Goal: Task Accomplishment & Management: Manage account settings

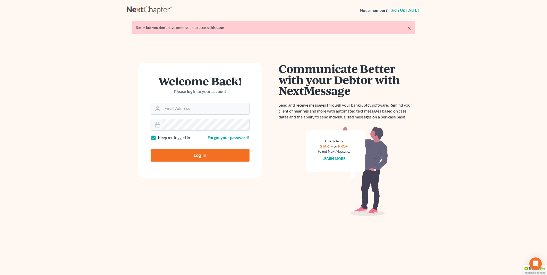
type input "[EMAIL_ADDRESS][DOMAIN_NAME]"
drag, startPoint x: 208, startPoint y: 153, endPoint x: 137, endPoint y: 82, distance: 100.3
click at [208, 153] on input "Log In" at bounding box center [200, 155] width 99 height 13
type input "Thinking..."
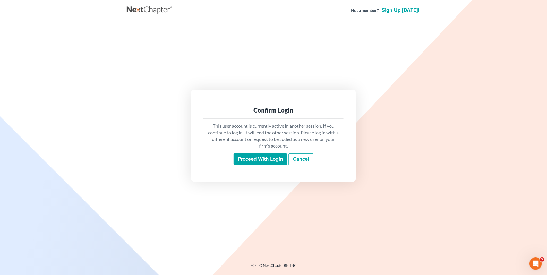
click at [252, 157] on input "Proceed with login" at bounding box center [260, 159] width 54 height 12
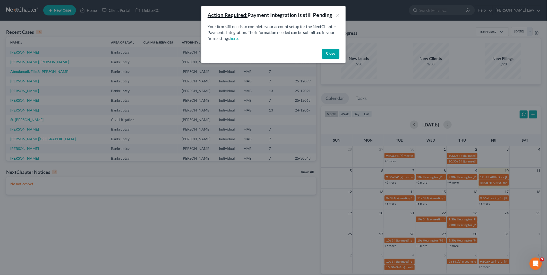
click at [328, 51] on button "Close" at bounding box center [330, 54] width 17 height 10
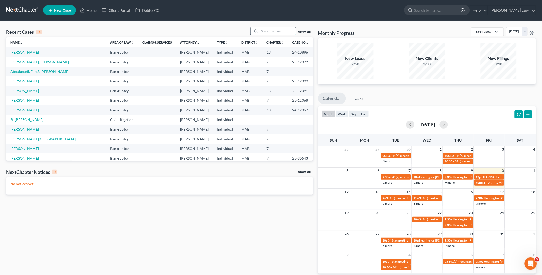
click at [277, 30] on input "search" at bounding box center [278, 30] width 36 height 7
type input "megh"
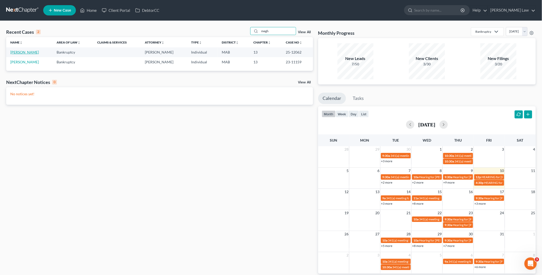
click at [31, 52] on link "Garrett, Meghan" at bounding box center [24, 52] width 29 height 4
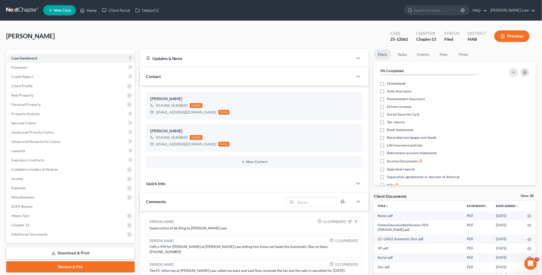
click at [525, 194] on link "View All" at bounding box center [527, 196] width 13 height 4
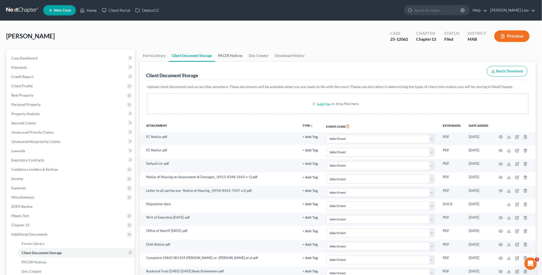
click at [232, 54] on link "PACER Notices" at bounding box center [230, 55] width 31 height 12
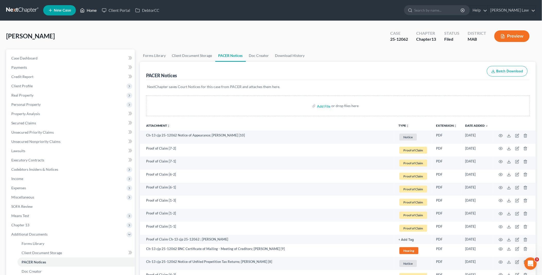
click at [86, 11] on link "Home" at bounding box center [88, 10] width 22 height 9
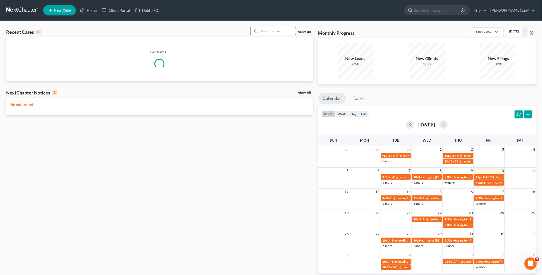
click at [261, 32] on input "search" at bounding box center [278, 30] width 36 height 7
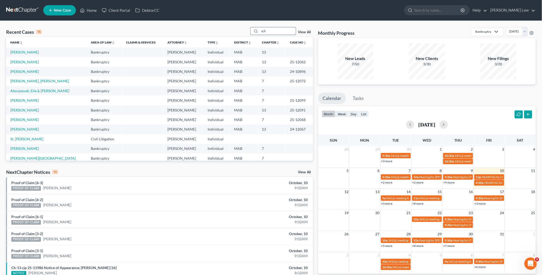
type input "sch"
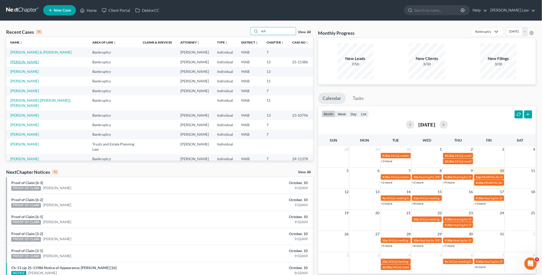
click at [36, 61] on link "Schuster, Jacqueline" at bounding box center [24, 62] width 29 height 4
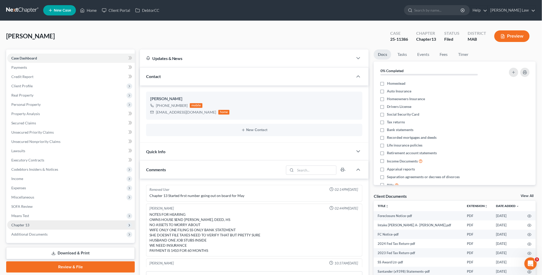
scroll to position [95, 0]
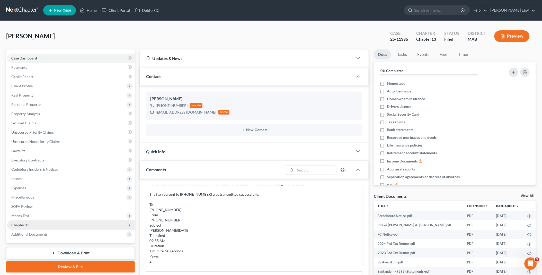
click at [35, 221] on span "Chapter 13" at bounding box center [71, 224] width 128 height 9
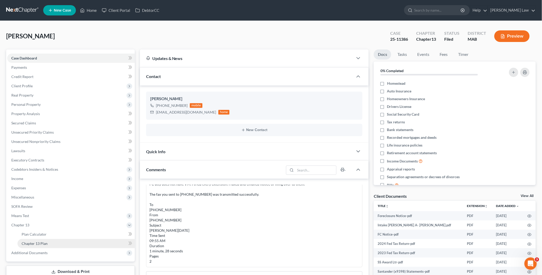
click at [59, 242] on link "Chapter 13 Plan" at bounding box center [75, 243] width 117 height 9
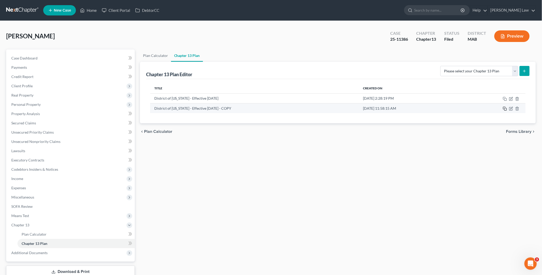
click at [506, 108] on icon "button" at bounding box center [505, 109] width 4 height 4
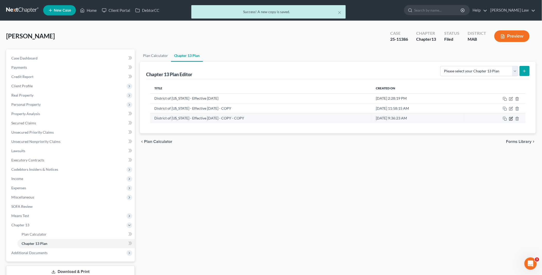
click at [512, 118] on icon "button" at bounding box center [511, 119] width 4 height 4
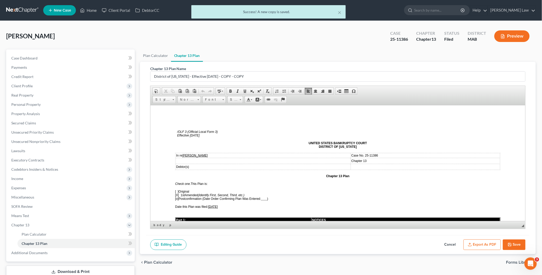
drag, startPoint x: 210, startPoint y: 203, endPoint x: 223, endPoint y: 204, distance: 13.6
click at [218, 205] on span "09/23/2025" at bounding box center [213, 207] width 10 height 4
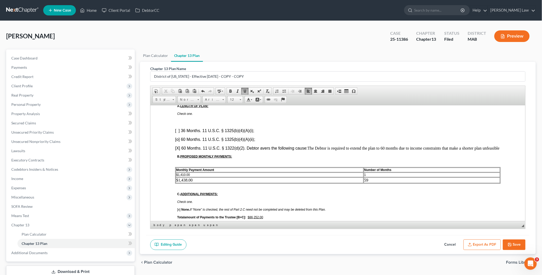
scroll to position [257, 0]
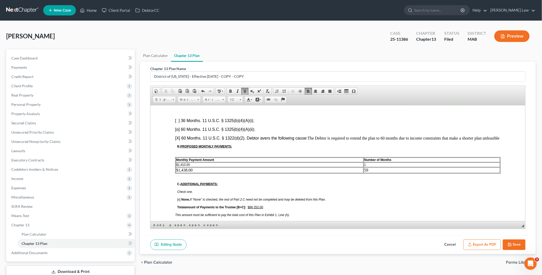
click at [366, 162] on td "1" at bounding box center [432, 164] width 136 height 5
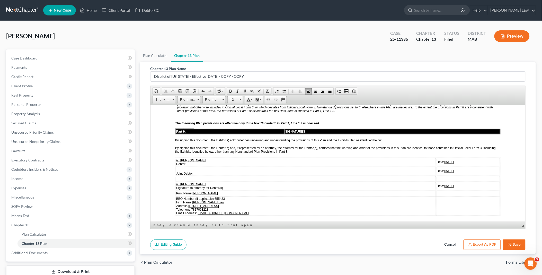
scroll to position [1144, 0]
drag, startPoint x: 422, startPoint y: 139, endPoint x: 436, endPoint y: 139, distance: 13.4
click at [444, 160] on u "09/23/2025" at bounding box center [449, 162] width 10 height 4
drag, startPoint x: 423, startPoint y: 137, endPoint x: 439, endPoint y: 141, distance: 17.1
click at [439, 157] on td "Date: 10/10/2025" at bounding box center [468, 161] width 64 height 8
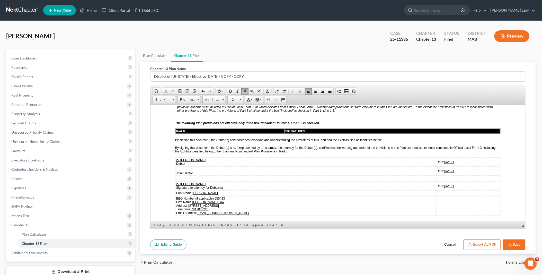
drag, startPoint x: 421, startPoint y: 138, endPoint x: 438, endPoint y: 138, distance: 16.7
click at [438, 157] on td "Date: 10/10/2025" at bounding box center [468, 161] width 64 height 8
copy u "10/10/2025"
drag, startPoint x: 422, startPoint y: 161, endPoint x: 439, endPoint y: 161, distance: 16.7
click at [439, 181] on td "Date: 09/23/2025" at bounding box center [468, 185] width 64 height 8
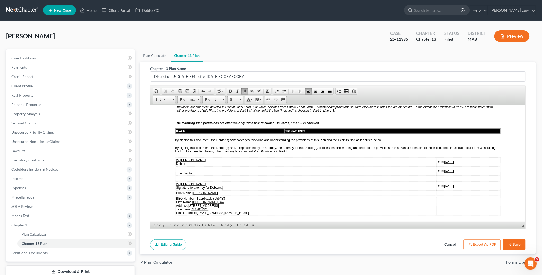
drag, startPoint x: 422, startPoint y: 147, endPoint x: 439, endPoint y: 147, distance: 16.5
click at [439, 166] on td "Date: 09/23/2025" at bounding box center [468, 170] width 64 height 9
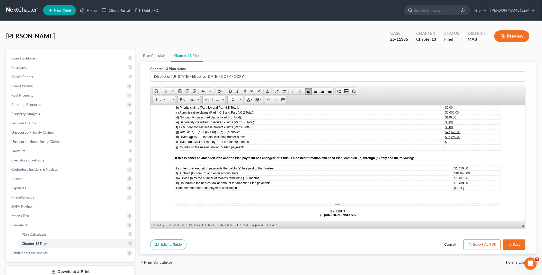
scroll to position [1401, 0]
click at [454, 166] on span "$1,410.00" at bounding box center [461, 168] width 14 height 4
click at [454, 171] on span "$84,840.00" at bounding box center [461, 173] width 15 height 4
click at [456, 176] on span "1,437.96" at bounding box center [462, 178] width 12 height 4
click at [454, 181] on span "$1,438.00" at bounding box center [461, 183] width 14 height 4
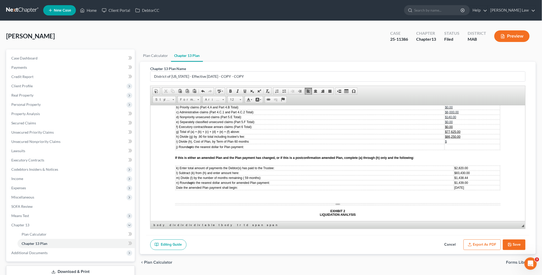
click at [454, 186] on span "September 2025" at bounding box center [459, 188] width 10 height 4
click at [439, 186] on span "SeOctober 2025" at bounding box center [450, 188] width 22 height 4
click at [247, 176] on span "m) Divide (l) by the number of months remaining ( 59 months):" at bounding box center [218, 178] width 85 height 4
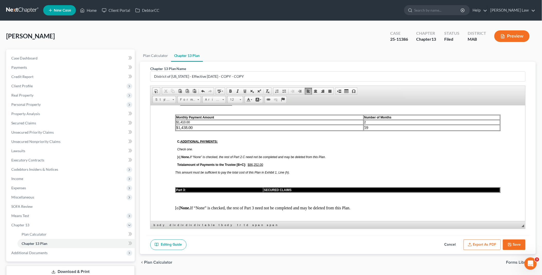
scroll to position [286, 0]
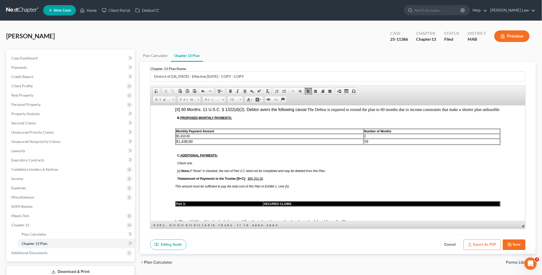
click at [256, 177] on u "$86,252.00" at bounding box center [255, 179] width 15 height 4
click at [186, 138] on td "$1,438.00" at bounding box center [270, 141] width 188 height 6
click at [364, 139] on td "59" at bounding box center [432, 141] width 136 height 6
click at [511, 243] on icon "button" at bounding box center [510, 244] width 3 height 3
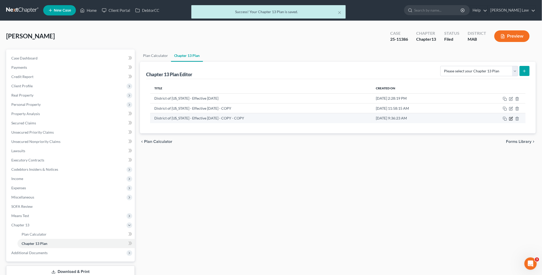
click at [512, 119] on icon "button" at bounding box center [512, 118] width 2 height 2
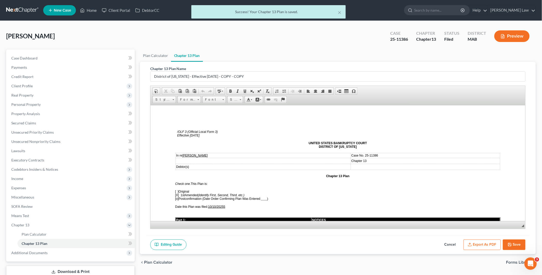
scroll to position [0, 0]
click at [481, 243] on button "Export as PDF" at bounding box center [482, 244] width 37 height 11
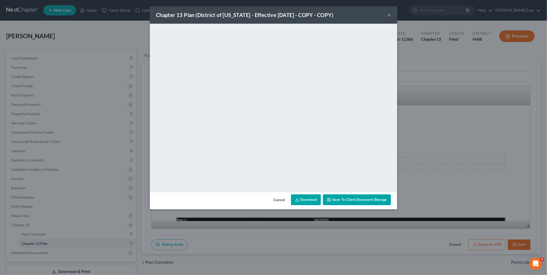
click at [312, 196] on link "Download" at bounding box center [306, 199] width 30 height 11
click at [282, 200] on button "Cancel" at bounding box center [279, 200] width 20 height 10
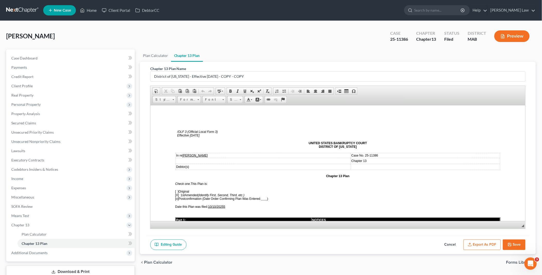
click at [516, 241] on button "Save" at bounding box center [514, 244] width 23 height 11
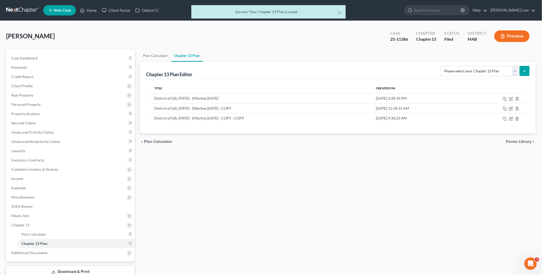
click at [93, 12] on div "× Success! Your Chapter 13 Plan is saved." at bounding box center [268, 13] width 542 height 16
click at [338, 12] on button "×" at bounding box center [340, 12] width 4 height 6
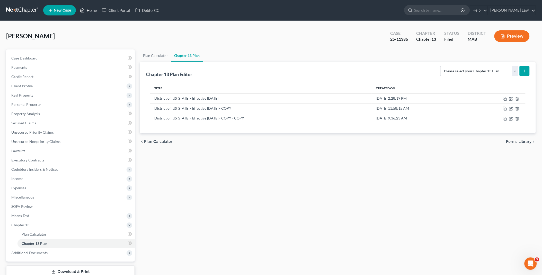
click at [91, 8] on link "Home" at bounding box center [88, 10] width 22 height 9
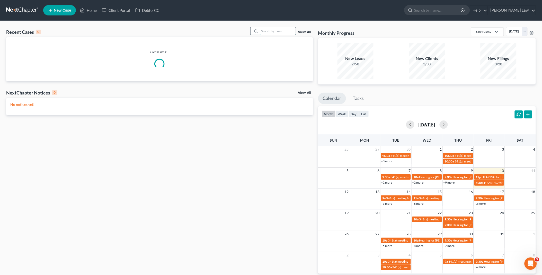
click at [282, 31] on input "search" at bounding box center [278, 30] width 36 height 7
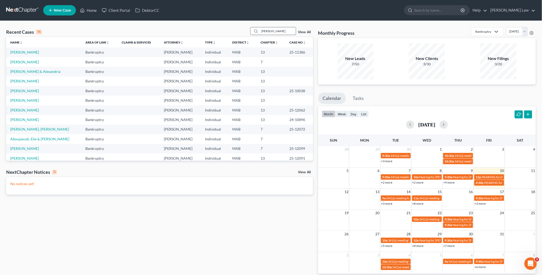
type input "wilson"
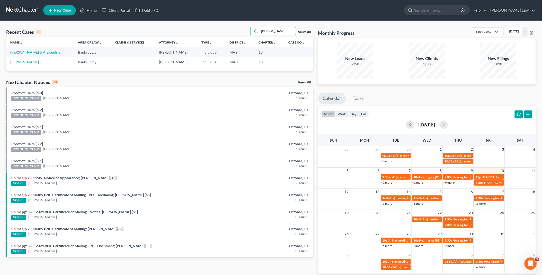
click at [21, 53] on link "Wilson, Brendon & Alexandria" at bounding box center [35, 52] width 50 height 4
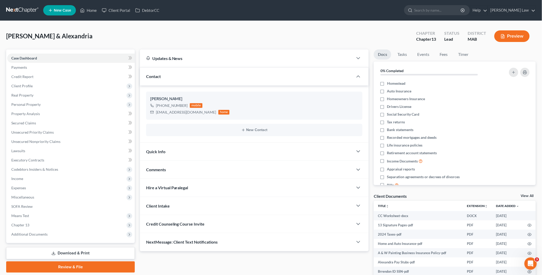
click at [529, 195] on link "View All" at bounding box center [527, 196] width 13 height 4
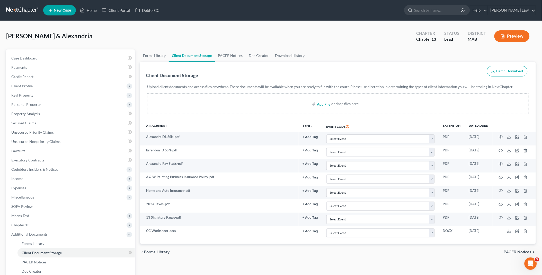
click at [320, 105] on input "file" at bounding box center [323, 103] width 12 height 9
type input "C:\fakepath\brendon wilson mtg 2021.pdf"
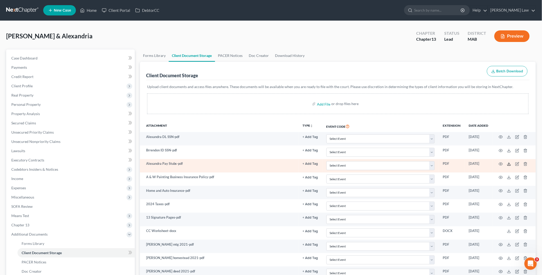
click at [508, 163] on icon at bounding box center [509, 164] width 4 height 4
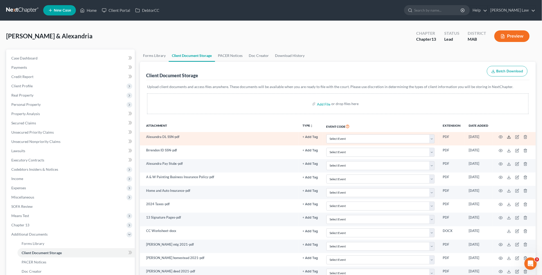
click at [510, 137] on icon at bounding box center [509, 137] width 4 height 4
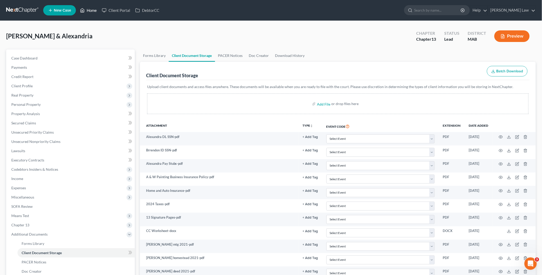
click at [93, 10] on link "Home" at bounding box center [88, 10] width 22 height 9
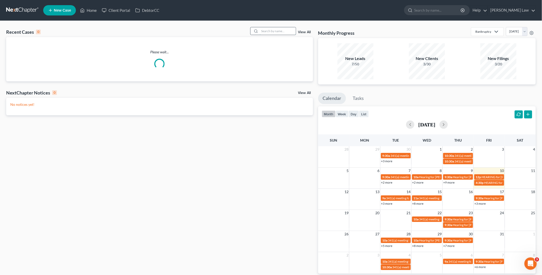
click at [272, 31] on input "search" at bounding box center [278, 30] width 36 height 7
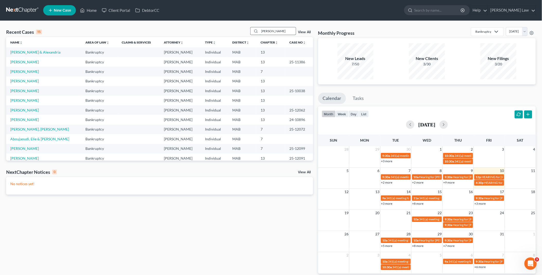
type input "fay"
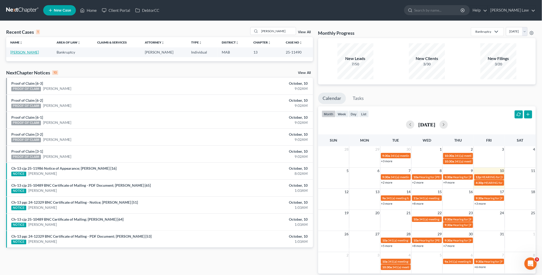
click at [13, 54] on link "Clay, Faye" at bounding box center [24, 52] width 29 height 4
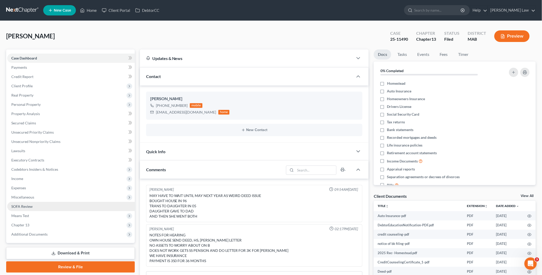
scroll to position [18, 0]
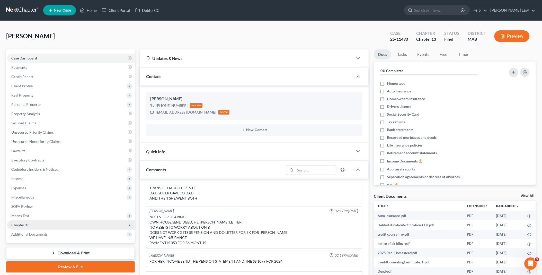
click at [21, 223] on span "Chapter 13" at bounding box center [20, 225] width 18 height 4
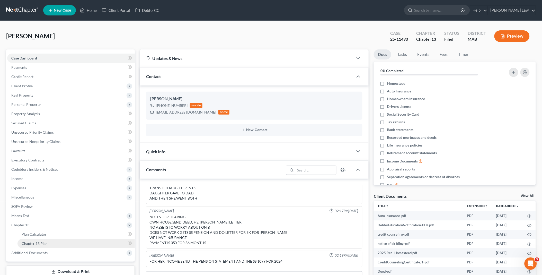
click at [41, 240] on link "Chapter 13 Plan" at bounding box center [75, 243] width 117 height 9
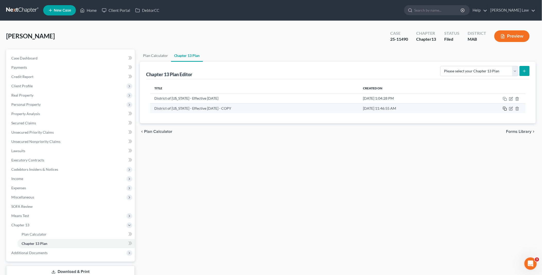
click at [506, 109] on icon "button" at bounding box center [505, 109] width 4 height 4
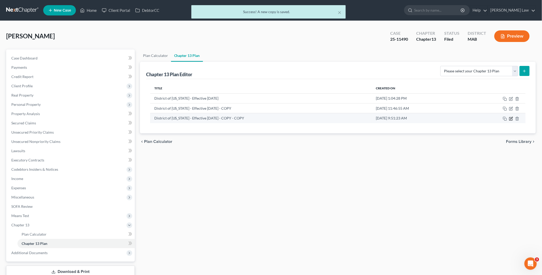
click at [511, 118] on icon "button" at bounding box center [511, 119] width 4 height 4
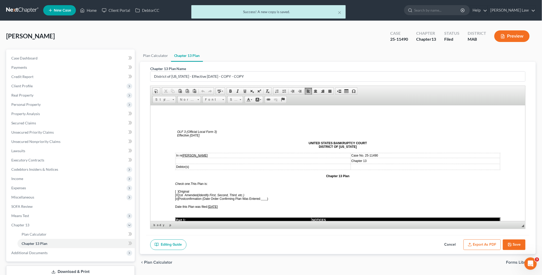
drag, startPoint x: 210, startPoint y: 203, endPoint x: 231, endPoint y: 205, distance: 21.1
click at [231, 205] on p "Date this Plan was filed: 09/23/2025" at bounding box center [338, 207] width 326 height 4
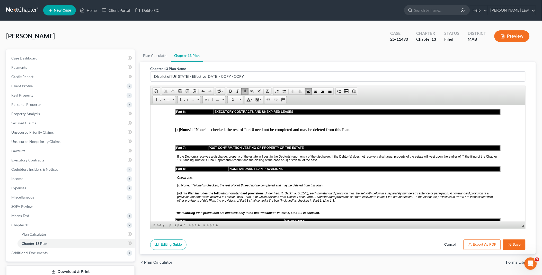
scroll to position [1144, 0]
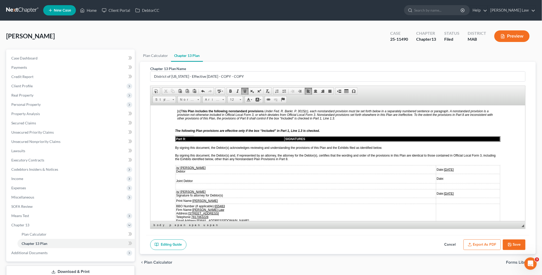
drag, startPoint x: 422, startPoint y: 142, endPoint x: 437, endPoint y: 142, distance: 15.4
click at [437, 165] on td "Date: 09/23/2025" at bounding box center [468, 169] width 64 height 8
drag, startPoint x: 423, startPoint y: 165, endPoint x: 440, endPoint y: 163, distance: 17.1
click at [440, 189] on td "Date: 09/23/2025" at bounding box center [468, 193] width 64 height 8
click at [444, 191] on u "09/23/2025" at bounding box center [449, 193] width 10 height 4
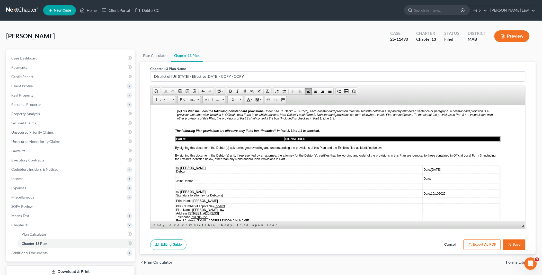
click at [431, 189] on td "Date: 10/102025" at bounding box center [461, 193] width 77 height 8
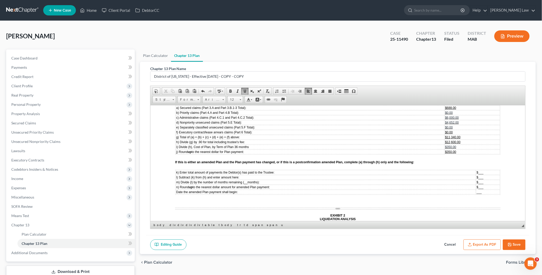
scroll to position [1372, 0]
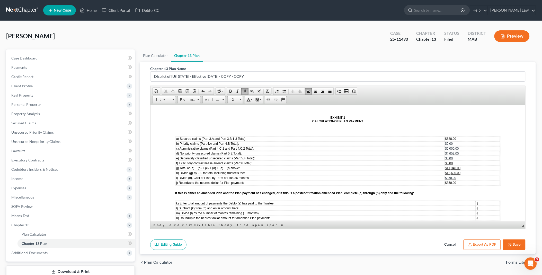
click at [519, 243] on button "Save" at bounding box center [514, 244] width 23 height 11
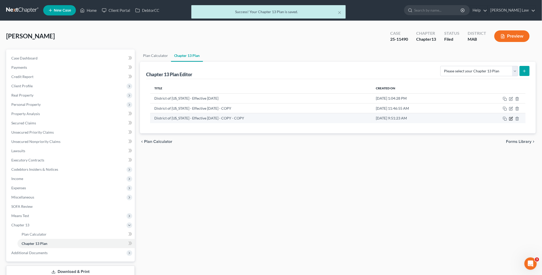
click at [512, 118] on icon "button" at bounding box center [511, 119] width 4 height 4
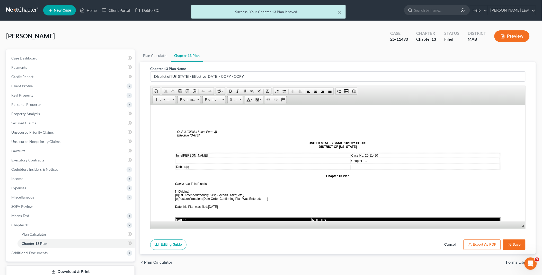
scroll to position [0, 0]
click at [482, 242] on button "Export as PDF" at bounding box center [482, 244] width 37 height 11
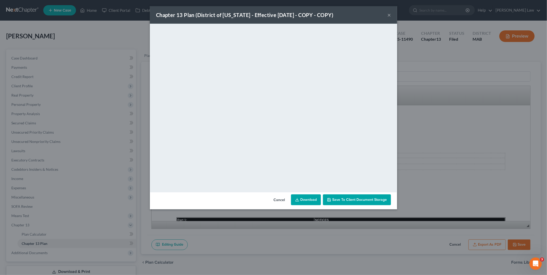
click at [302, 199] on link "Download" at bounding box center [306, 199] width 30 height 11
click at [277, 200] on button "Cancel" at bounding box center [279, 200] width 20 height 10
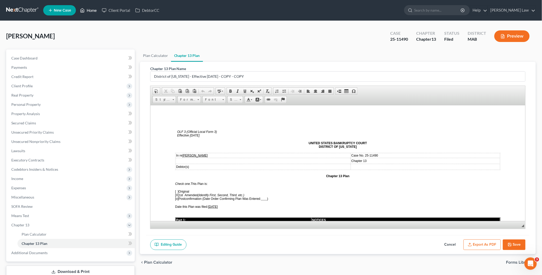
click at [93, 11] on link "Home" at bounding box center [88, 10] width 22 height 9
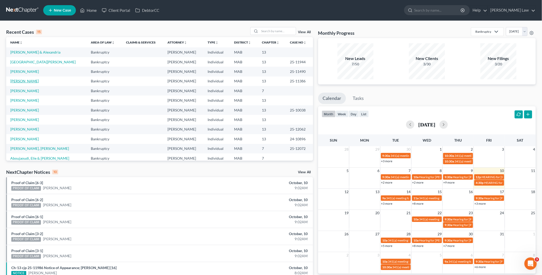
click at [28, 80] on link "Schuster, Jacqueline" at bounding box center [24, 81] width 29 height 4
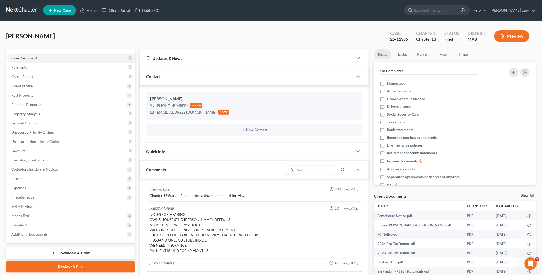
scroll to position [95, 0]
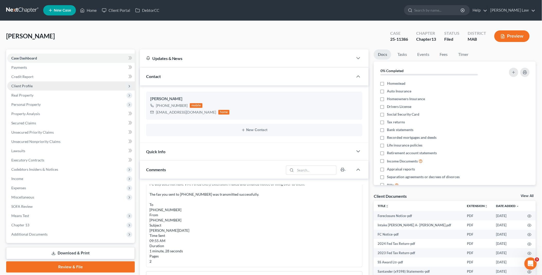
click at [29, 86] on span "Client Profile" at bounding box center [21, 86] width 21 height 4
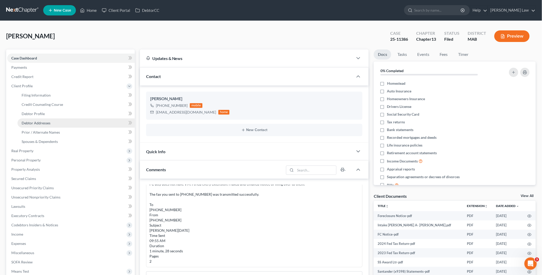
click at [41, 119] on link "Debtor Addresses" at bounding box center [75, 122] width 117 height 9
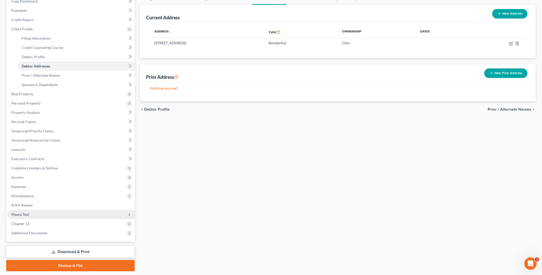
scroll to position [57, 0]
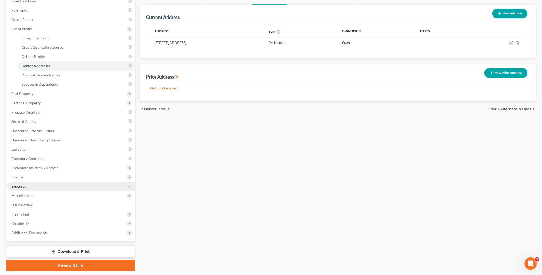
click at [29, 183] on span "Expenses" at bounding box center [71, 186] width 128 height 9
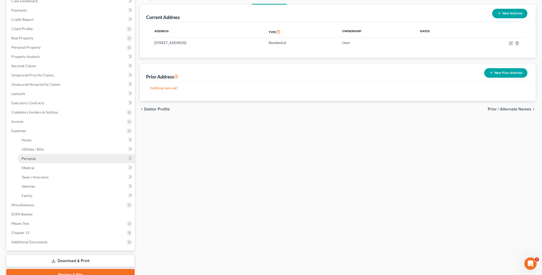
click at [29, 157] on span "Personal" at bounding box center [29, 158] width 14 height 4
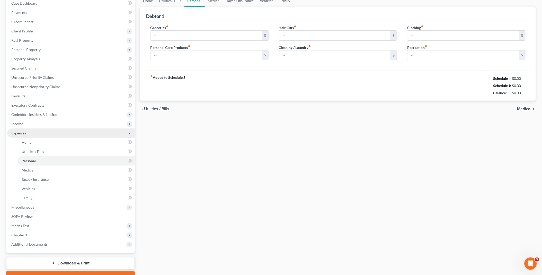
type input "600.00"
type input "50.00"
type input "25.00"
type input "50.00"
type input "25.00"
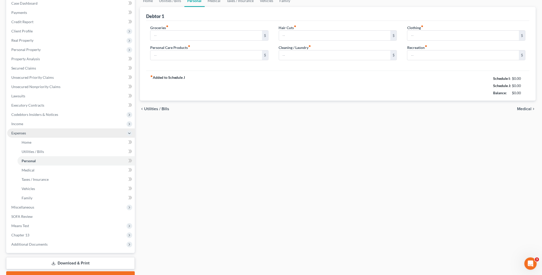
type input "150.00"
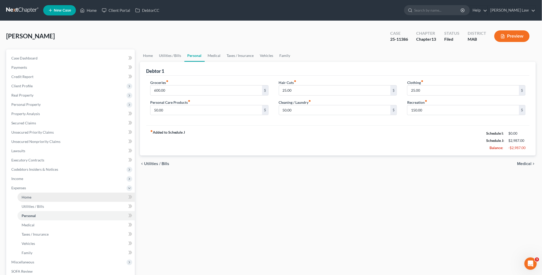
click at [29, 197] on span "Home" at bounding box center [27, 197] width 10 height 4
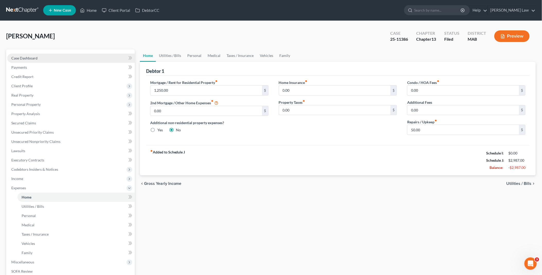
click at [25, 58] on span "Case Dashboard" at bounding box center [24, 58] width 26 height 4
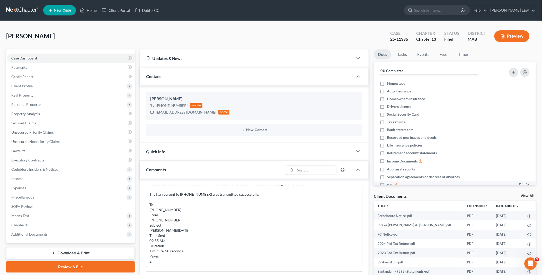
scroll to position [66, 0]
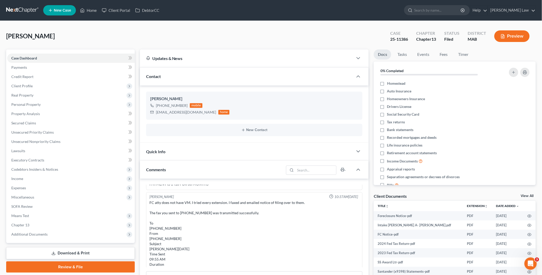
click at [529, 194] on div "Client Documents View All" at bounding box center [455, 196] width 162 height 7
click at [527, 196] on link "View All" at bounding box center [527, 196] width 13 height 4
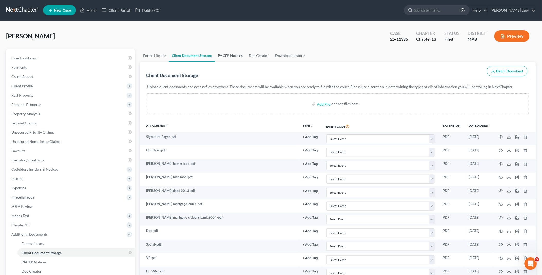
click at [235, 56] on link "PACER Notices" at bounding box center [230, 55] width 31 height 12
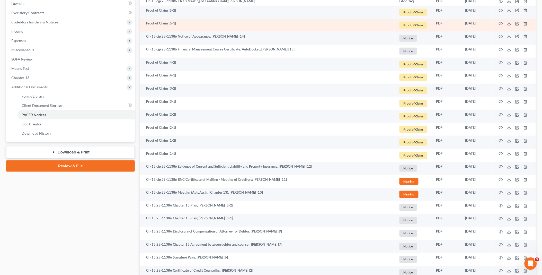
scroll to position [239, 0]
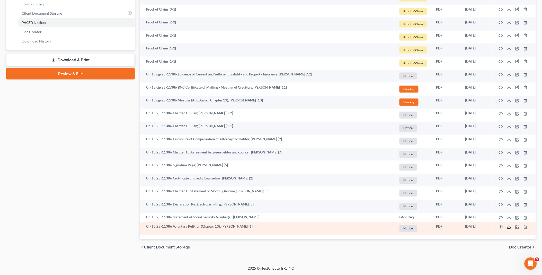
click at [509, 226] on line at bounding box center [509, 226] width 0 height 2
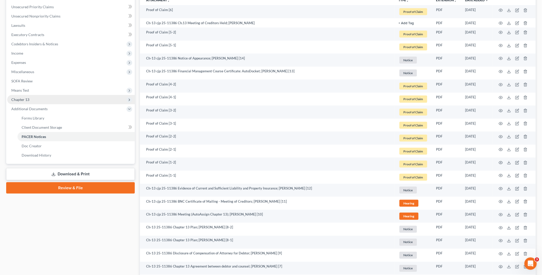
scroll to position [125, 0]
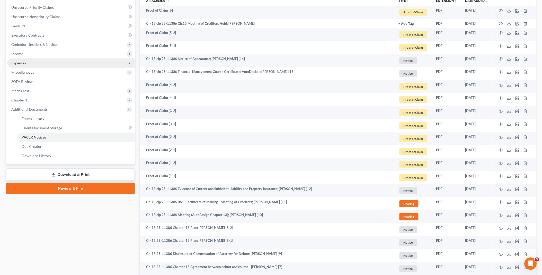
click at [25, 61] on span "Expenses" at bounding box center [18, 63] width 15 height 4
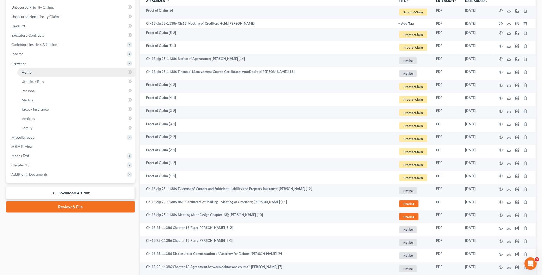
click at [24, 73] on span "Home" at bounding box center [27, 72] width 10 height 4
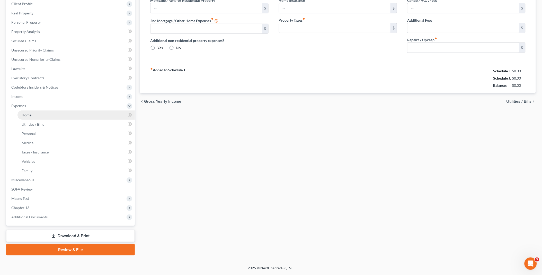
scroll to position [66, 0]
type input "1,250.00"
type input "0.00"
radio input "true"
type input "0.00"
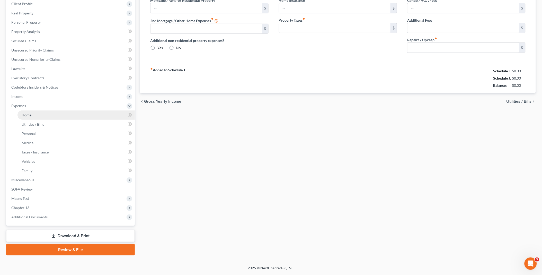
type input "0.00"
type input "50.00"
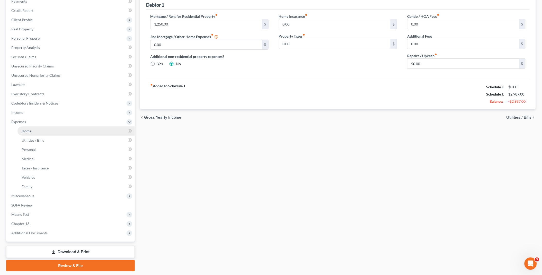
scroll to position [0, 0]
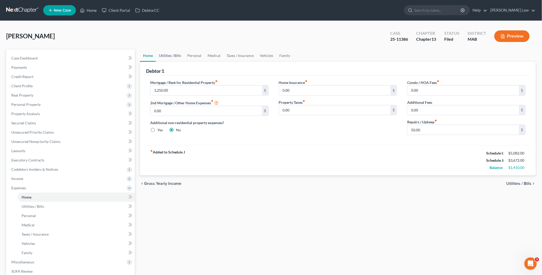
click at [169, 57] on link "Utilities / Bills" at bounding box center [170, 55] width 29 height 12
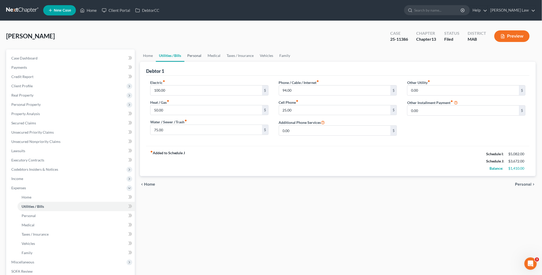
click at [196, 55] on link "Personal" at bounding box center [195, 55] width 20 height 12
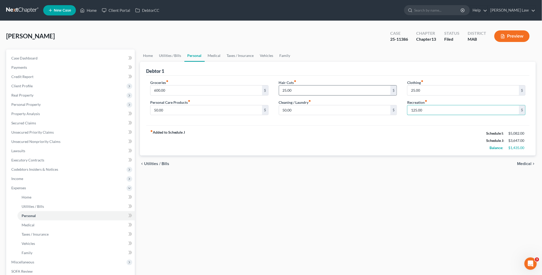
type input "125.00"
click at [286, 89] on input "25.00" at bounding box center [335, 90] width 112 height 10
click at [179, 54] on link "Utilities / Bills" at bounding box center [170, 55] width 29 height 12
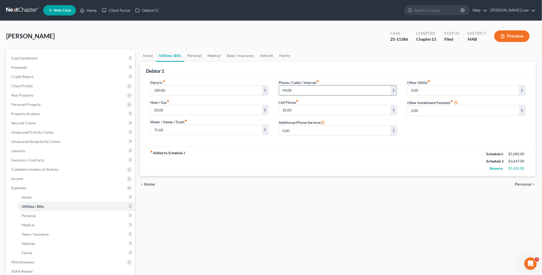
click at [285, 89] on input "94.00" at bounding box center [335, 90] width 112 height 10
type input "90.00"
click at [21, 160] on span "Executory Contracts" at bounding box center [27, 160] width 33 height 4
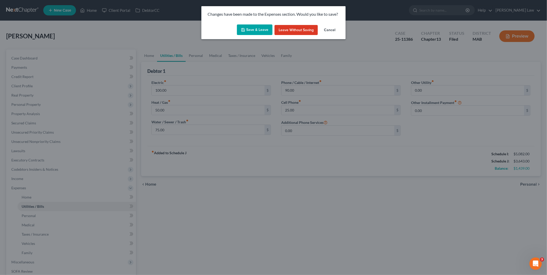
click at [261, 26] on button "Save & Leave" at bounding box center [255, 29] width 36 height 11
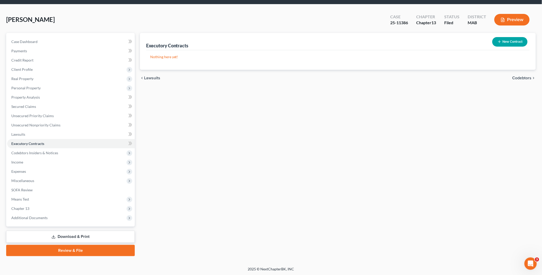
click at [58, 233] on link "Download & Print" at bounding box center [70, 237] width 129 height 12
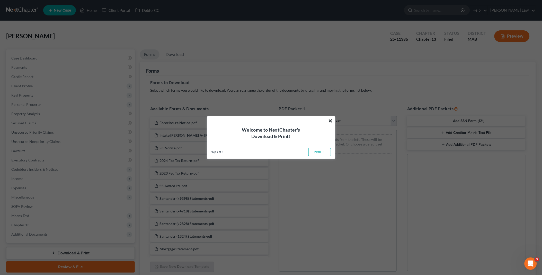
click at [330, 119] on button "×" at bounding box center [330, 121] width 5 height 8
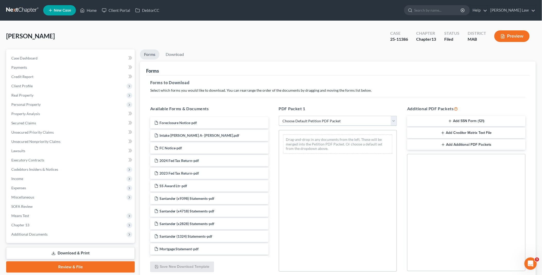
click at [395, 120] on select "Choose Default Petition PDF Packet Complete Bankruptcy Petition (all forms and …" at bounding box center [338, 121] width 118 height 10
select select "2"
click at [279, 116] on select "Choose Default Petition PDF Packet Complete Bankruptcy Petition (all forms and …" at bounding box center [338, 121] width 118 height 10
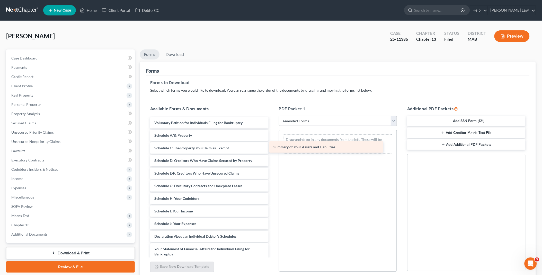
drag, startPoint x: 170, startPoint y: 134, endPoint x: 297, endPoint y: 144, distance: 127.0
click at [273, 143] on div "Summary of Your Assets and Liabilities Voluntary Petition for Individuals Filin…" at bounding box center [209, 222] width 127 height 211
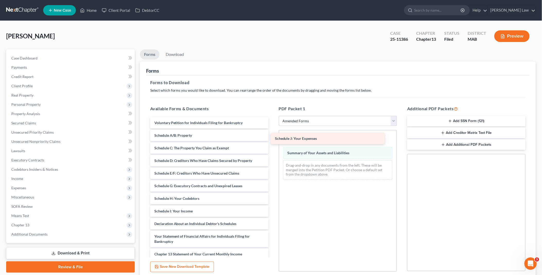
drag, startPoint x: 168, startPoint y: 220, endPoint x: 290, endPoint y: 135, distance: 148.6
click at [273, 135] on div "Schedule J: Your Expenses Voluntary Petition for Individuals Filing for Bankrup…" at bounding box center [209, 216] width 127 height 198
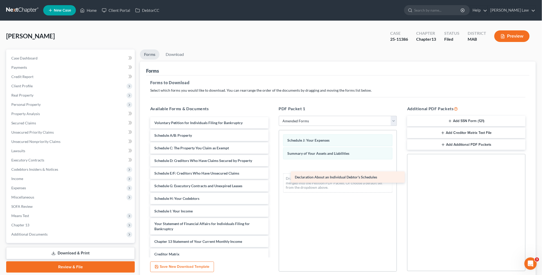
drag, startPoint x: 161, startPoint y: 221, endPoint x: 295, endPoint y: 170, distance: 143.2
click at [273, 174] on div "Declaration About an Individual Debtor's Schedules Voluntary Petition for Indiv…" at bounding box center [209, 210] width 127 height 186
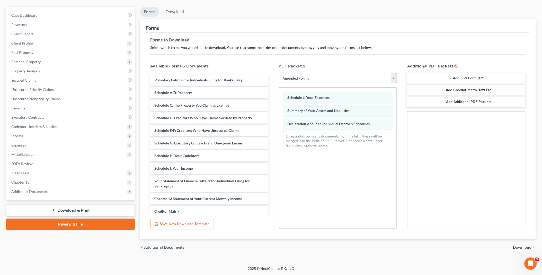
click at [524, 248] on span "Download" at bounding box center [522, 247] width 19 height 4
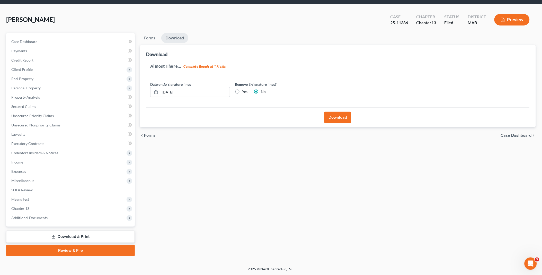
click at [332, 117] on button "Download" at bounding box center [338, 117] width 27 height 11
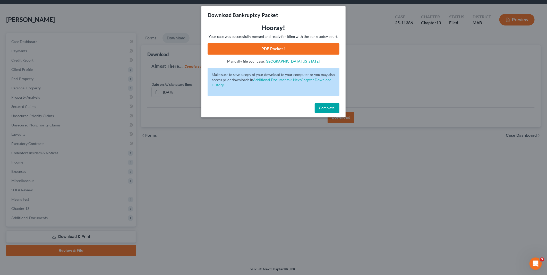
click at [270, 50] on link "PDF Packet 1" at bounding box center [273, 48] width 132 height 11
drag, startPoint x: 323, startPoint y: 106, endPoint x: 317, endPoint y: 103, distance: 6.0
click at [323, 106] on span "Complete!" at bounding box center [327, 108] width 16 height 4
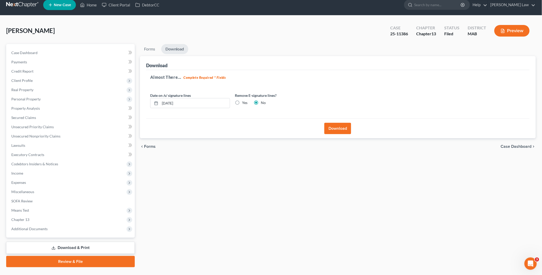
scroll to position [0, 0]
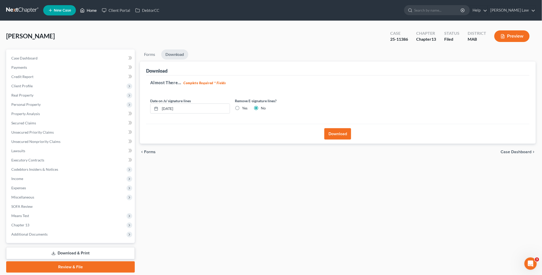
click at [89, 10] on link "Home" at bounding box center [88, 10] width 22 height 9
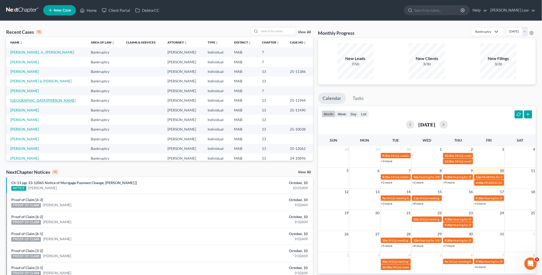
click at [29, 100] on link "Birmingham, Matthew" at bounding box center [42, 100] width 65 height 4
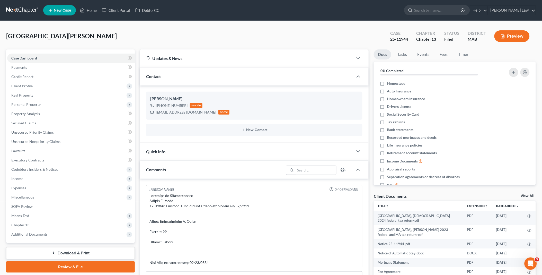
scroll to position [2423, 0]
click at [524, 194] on link "View All" at bounding box center [527, 196] width 13 height 4
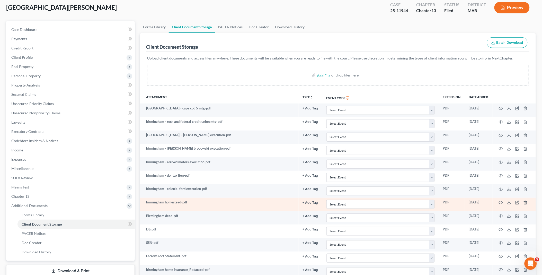
scroll to position [57, 0]
